Goal: Check status: Check status

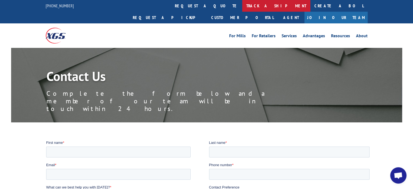
click at [242, 8] on link "track a shipment" at bounding box center [276, 6] width 68 height 12
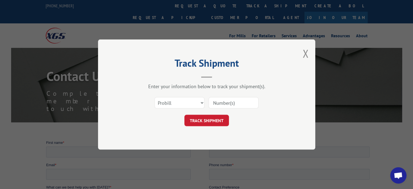
click at [205, 105] on div "Select category... Probill BOL PO" at bounding box center [206, 103] width 163 height 18
click at [202, 105] on select "Select category... Probill BOL PO" at bounding box center [179, 102] width 50 height 11
select select "bol"
click at [154, 97] on select "Select category... Probill BOL PO" at bounding box center [179, 102] width 50 height 11
click at [218, 104] on input at bounding box center [234, 102] width 50 height 11
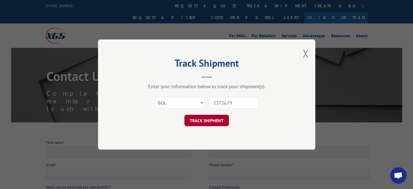
type input "3372679"
click at [222, 122] on button "TRACK SHIPMENT" at bounding box center [206, 120] width 45 height 11
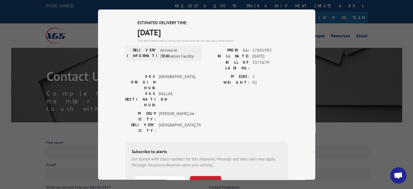
scroll to position [163, 0]
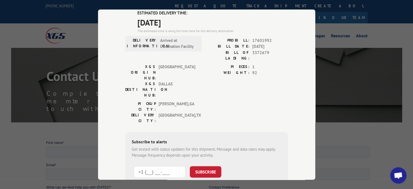
click at [137, 166] on input "+1 (___) ___-____" at bounding box center [160, 171] width 52 height 11
type input "[PHONE_NUMBER]"
click at [196, 166] on button "SUBSCRIBE" at bounding box center [205, 171] width 31 height 11
